Goal: Ask a question: Seek information or help from site administrators or community

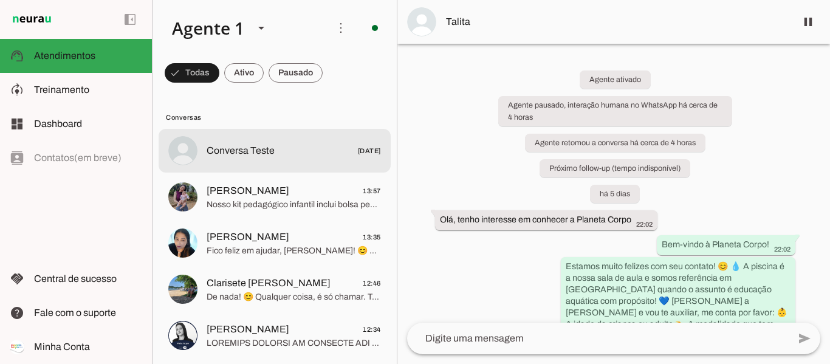
click at [271, 153] on span "Conversa Teste" at bounding box center [241, 150] width 68 height 15
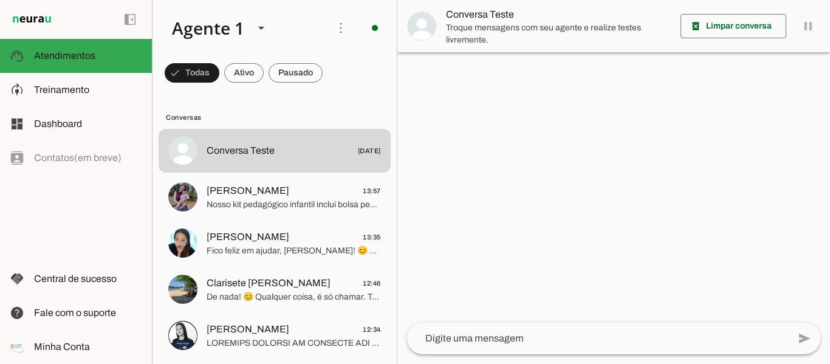
click at [159, 129] on button "Conversa Teste [DATE]" at bounding box center [275, 151] width 232 height 44
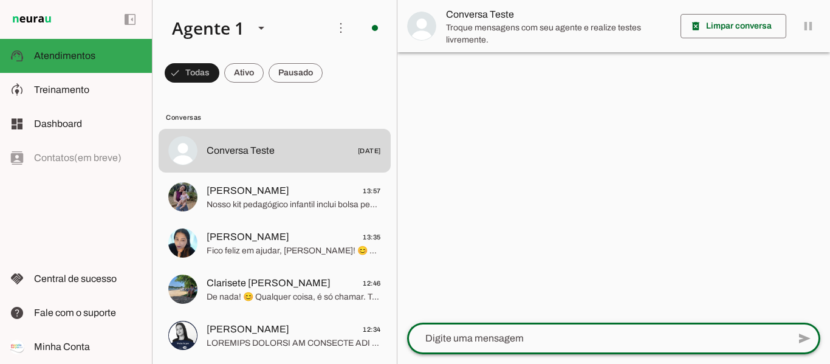
click at [491, 336] on textarea at bounding box center [598, 338] width 382 height 15
type textarea "Boa tarde"
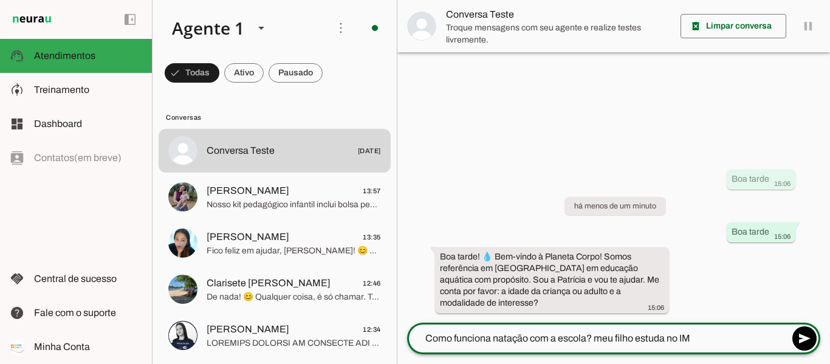
type textarea "Como funciona natação com a escola? meu filho estuda no IMA"
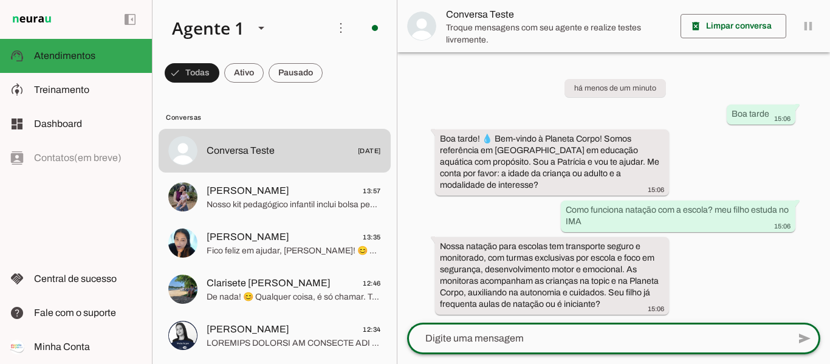
scroll to position [1, 0]
click at [560, 333] on textarea at bounding box center [598, 338] width 382 height 15
type textarea "Ele nunca fez"
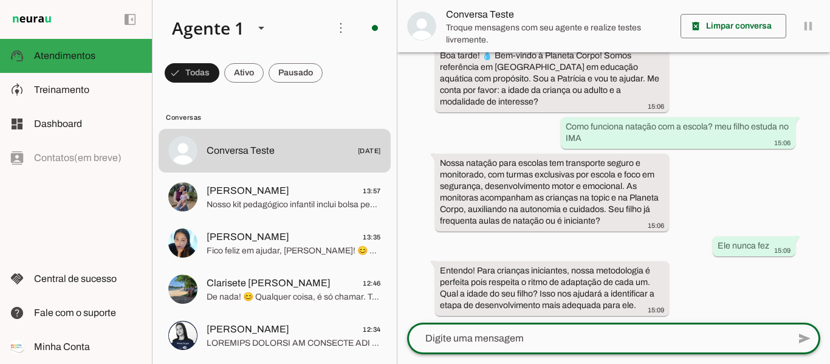
scroll to position [86, 0]
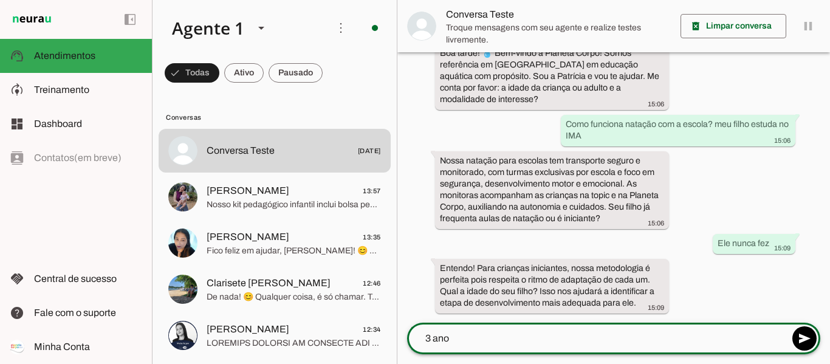
type textarea "3 anos"
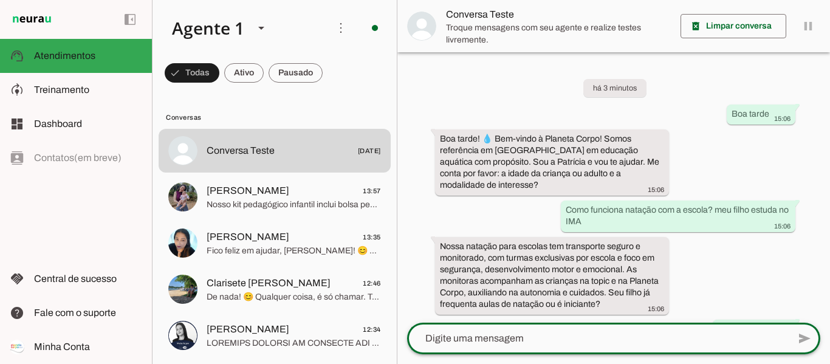
scroll to position [216, 0]
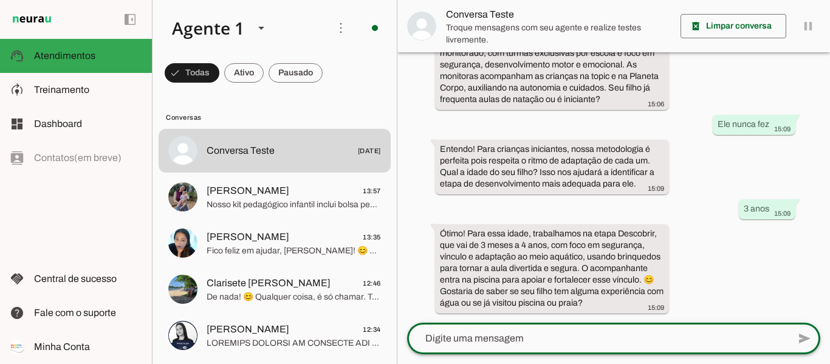
click at [575, 339] on textarea at bounding box center [598, 338] width 382 height 15
type textarea "nunca fez"
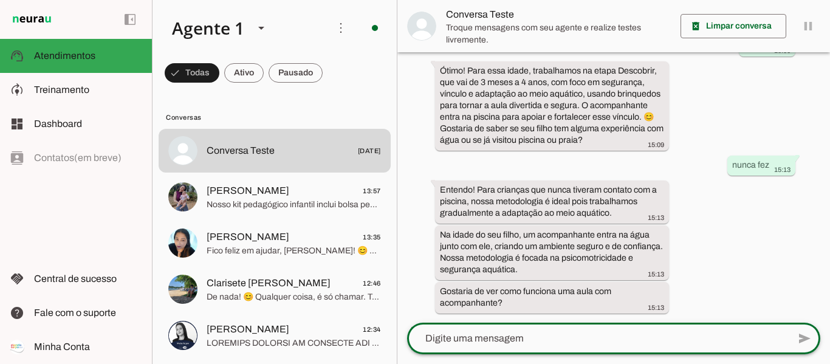
scroll to position [379, 0]
drag, startPoint x: 558, startPoint y: 336, endPoint x: 566, endPoint y: 337, distance: 8.6
click at [566, 337] on textarea at bounding box center [598, 338] width 382 height 15
type textarea "como faz pro meu filho ir pela escola? tem topic?"
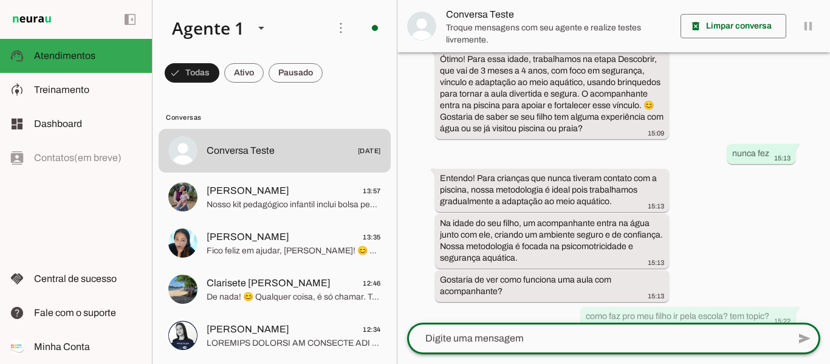
scroll to position [404, 0]
